Goal: Information Seeking & Learning: Check status

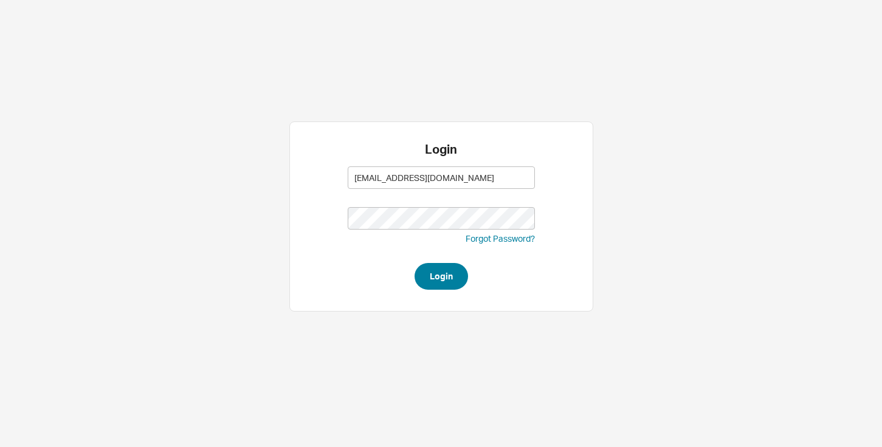
type input "[EMAIL_ADDRESS][DOMAIN_NAME]"
click at [444, 271] on button "Login" at bounding box center [441, 276] width 53 height 27
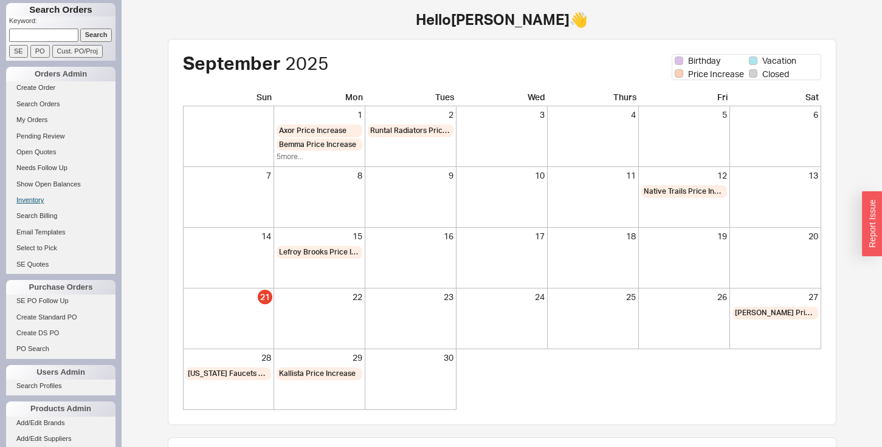
scroll to position [101, 0]
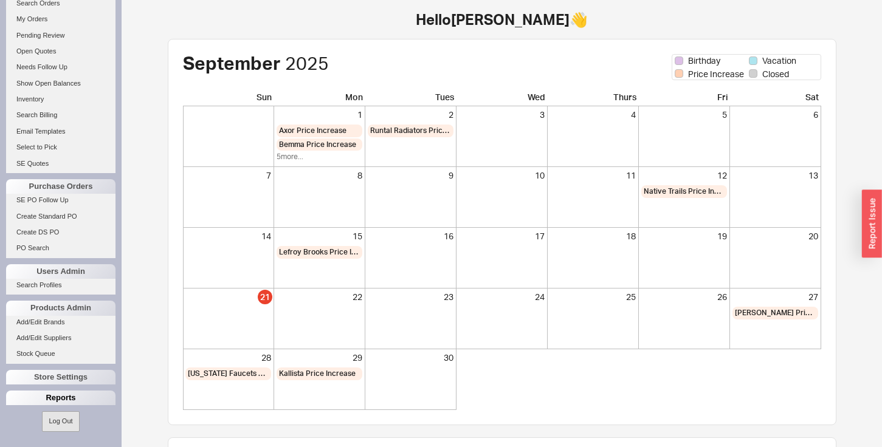
click at [36, 399] on div "Reports" at bounding box center [60, 398] width 109 height 15
click at [36, 430] on link "Total Sales Reports" at bounding box center [60, 428] width 109 height 13
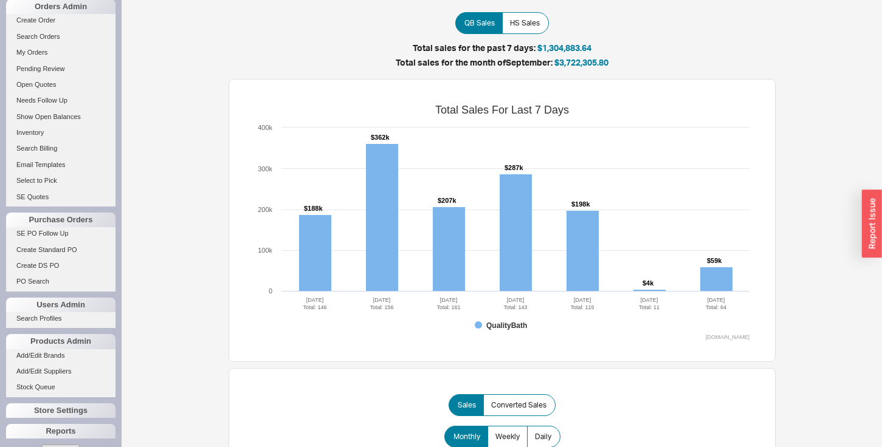
scroll to position [101, 0]
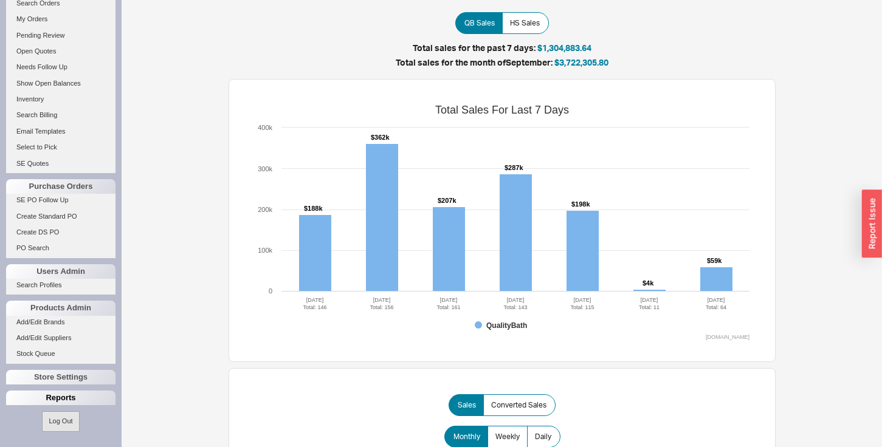
click at [60, 401] on div "Reports" at bounding box center [60, 398] width 109 height 15
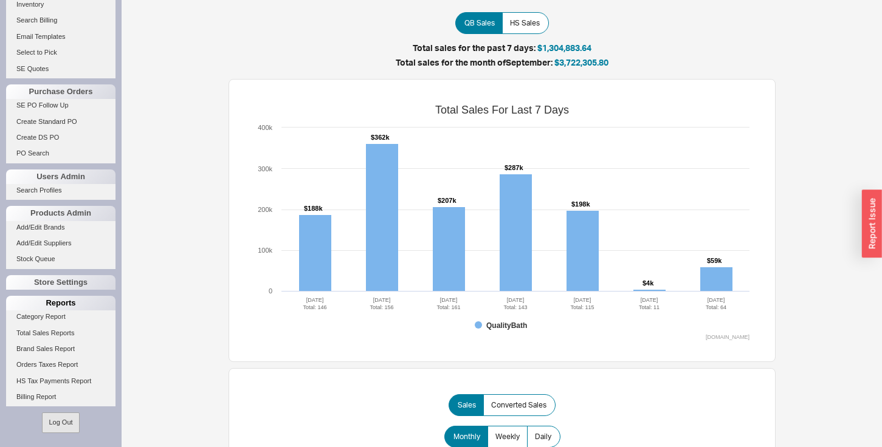
scroll to position [196, 0]
click at [45, 397] on link "Billing Report" at bounding box center [60, 397] width 109 height 13
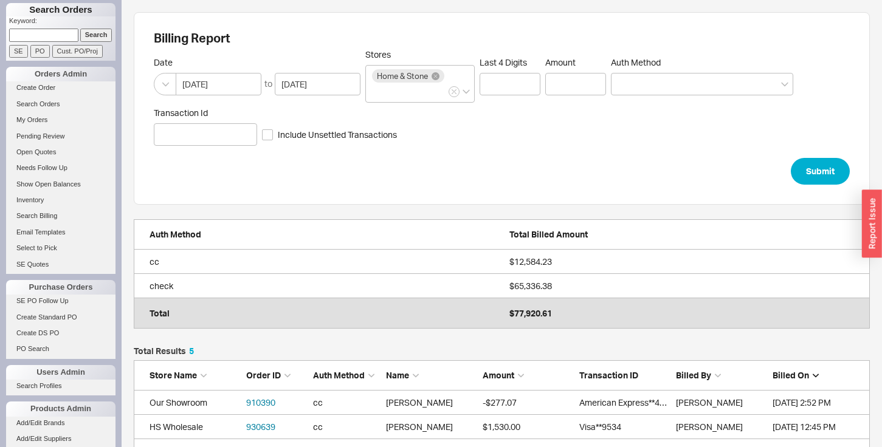
scroll to position [1, 1]
